Goal: Transaction & Acquisition: Subscribe to service/newsletter

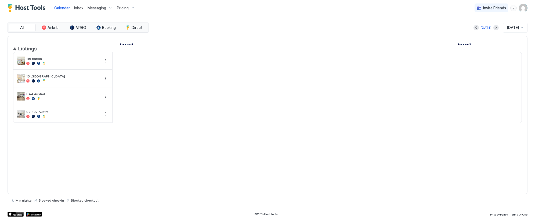
scroll to position [0, 298]
click at [121, 8] on span "Pricing" at bounding box center [123, 8] width 12 height 5
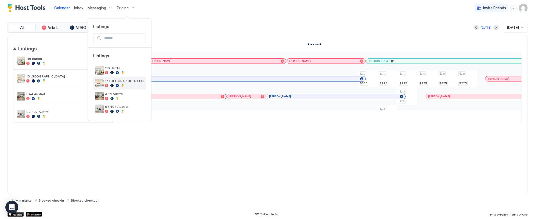
click at [120, 83] on div "16 [GEOGRAPHIC_DATA]" at bounding box center [124, 83] width 39 height 8
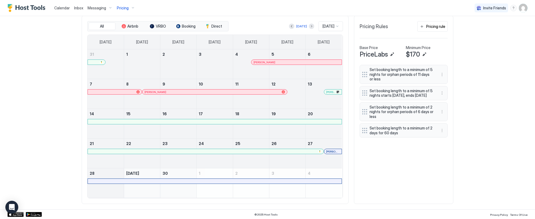
scroll to position [178, 0]
click at [309, 27] on button "Next month" at bounding box center [311, 26] width 5 height 5
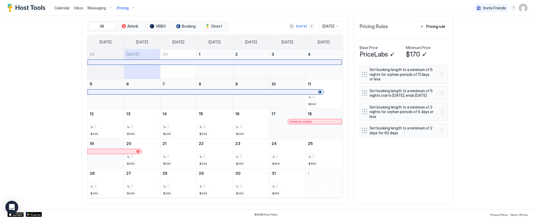
click at [309, 25] on button "Next month" at bounding box center [311, 26] width 5 height 5
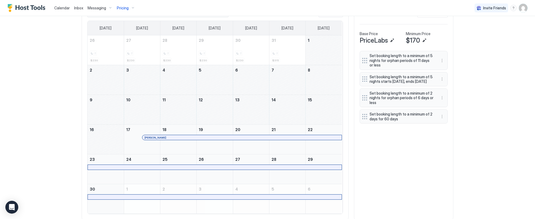
drag, startPoint x: 311, startPoint y: 61, endPoint x: 319, endPoint y: 117, distance: 56.7
click at [319, 117] on tbody "26 2 $230 27 2 $230 28 2 $230 29 2 $230 30 2 $230 31 2 $315 1 2 3 4 5 6 7 8 9 1…" at bounding box center [215, 124] width 254 height 179
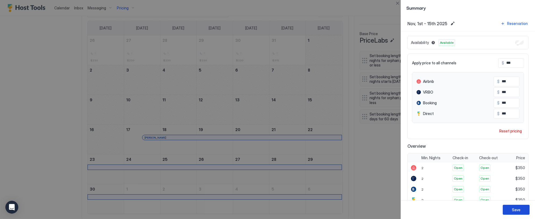
click at [524, 211] on button "Save" at bounding box center [516, 210] width 27 height 10
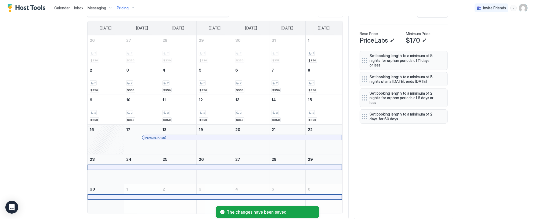
click at [106, 154] on div "November 16, 2025" at bounding box center [106, 140] width 36 height 30
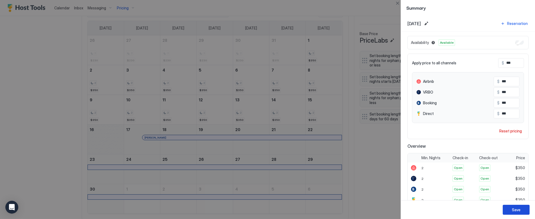
click at [517, 210] on div "Save" at bounding box center [516, 210] width 9 height 6
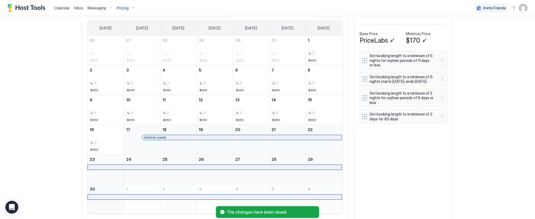
click at [133, 154] on div "November 17, 2025" at bounding box center [142, 140] width 36 height 30
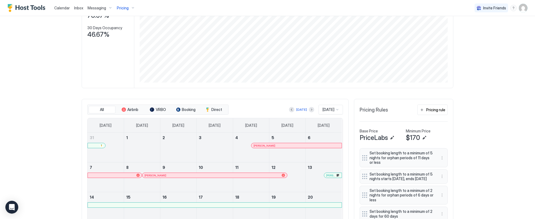
scroll to position [178, 0]
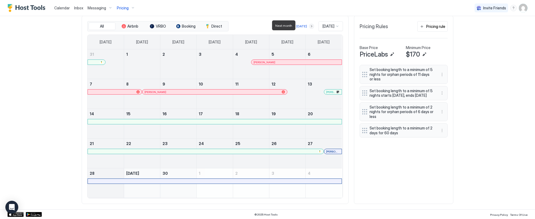
click at [309, 26] on button "Next month" at bounding box center [311, 26] width 5 height 5
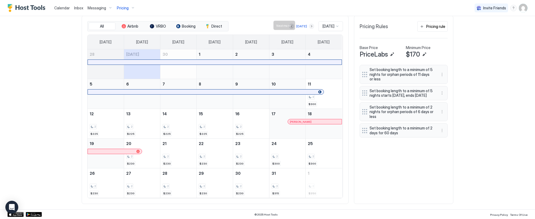
click at [309, 26] on button "Next month" at bounding box center [311, 26] width 5 height 5
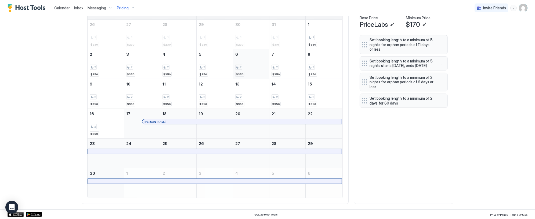
scroll to position [208, 0]
